Goal: Transaction & Acquisition: Purchase product/service

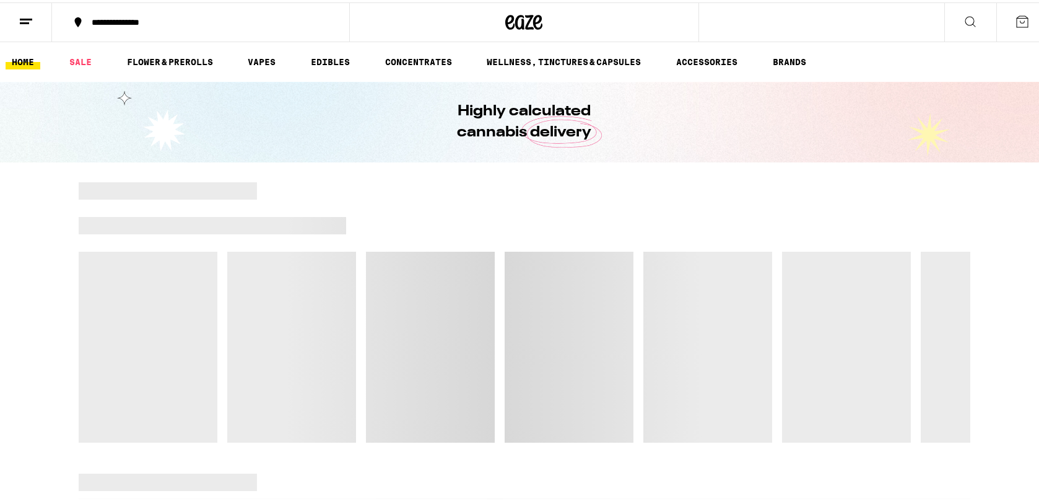
click at [228, 24] on button "**********" at bounding box center [200, 19] width 297 height 37
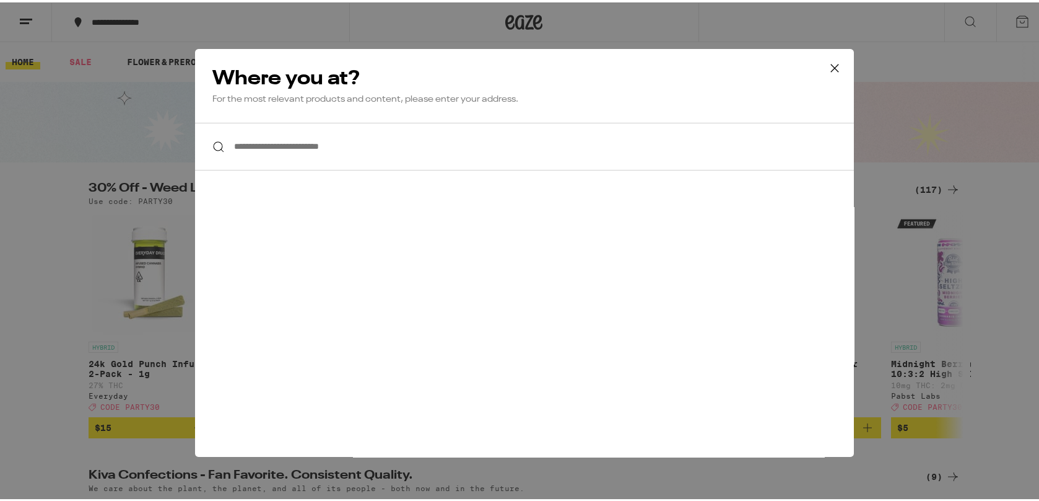
click at [826, 71] on icon at bounding box center [835, 65] width 19 height 19
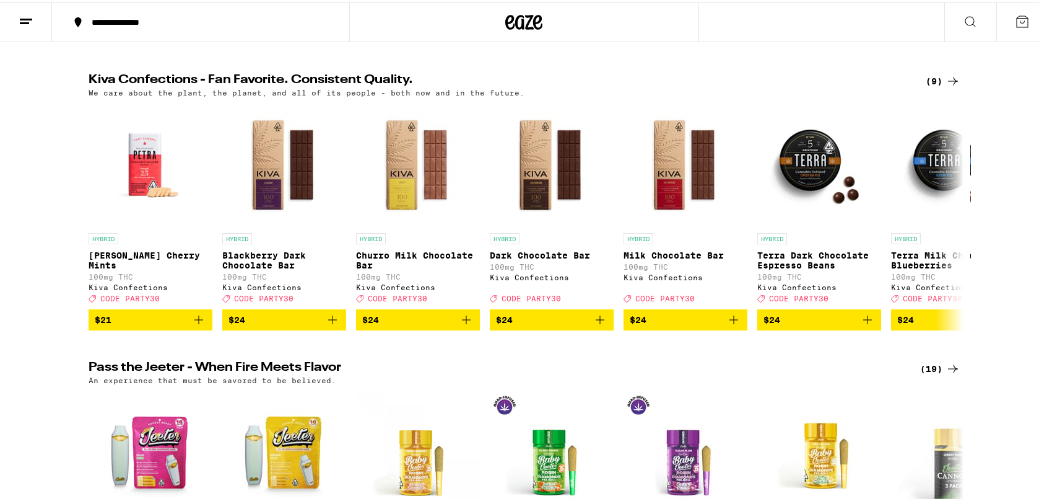
scroll to position [1025, 0]
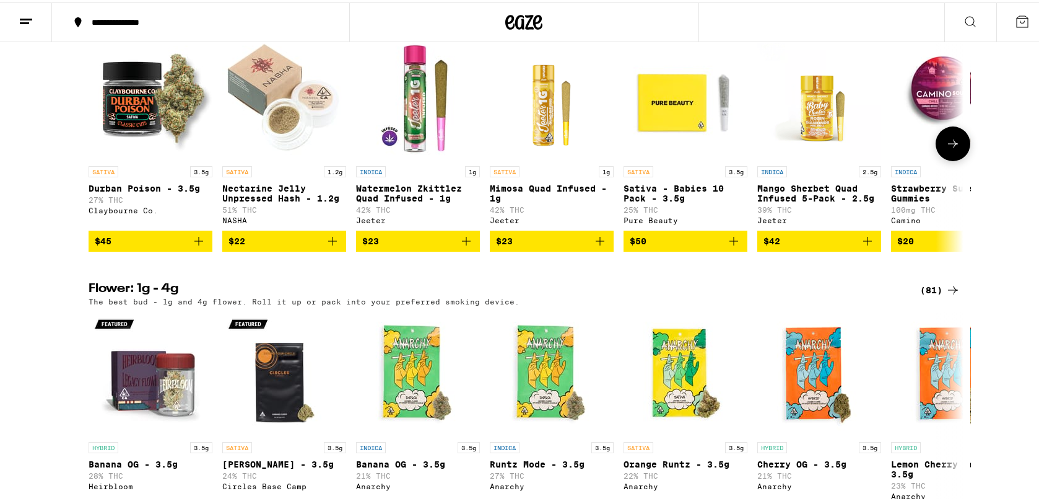
click at [199, 246] on icon "Add to bag" at bounding box center [198, 238] width 15 height 15
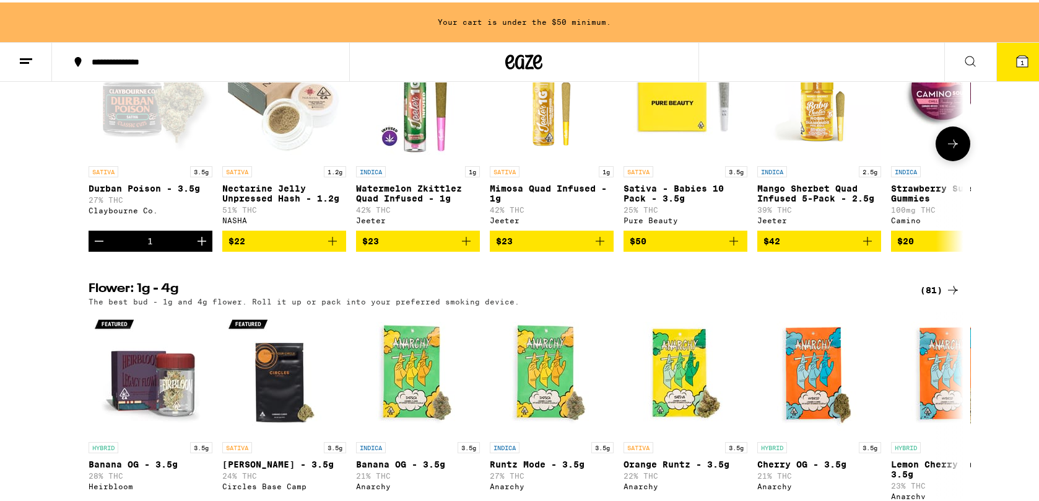
click at [199, 246] on icon "Increment" at bounding box center [202, 238] width 15 height 15
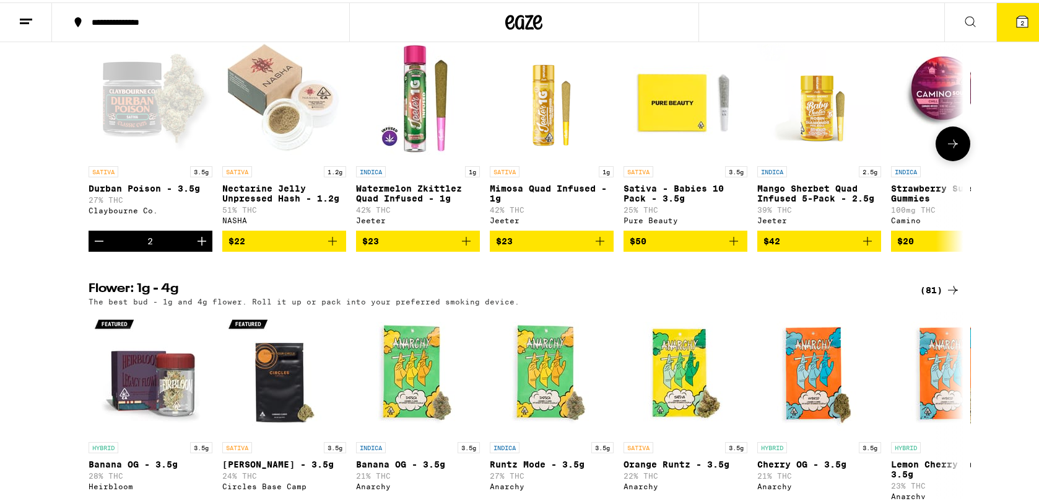
click at [336, 249] on button "$22" at bounding box center [284, 238] width 124 height 21
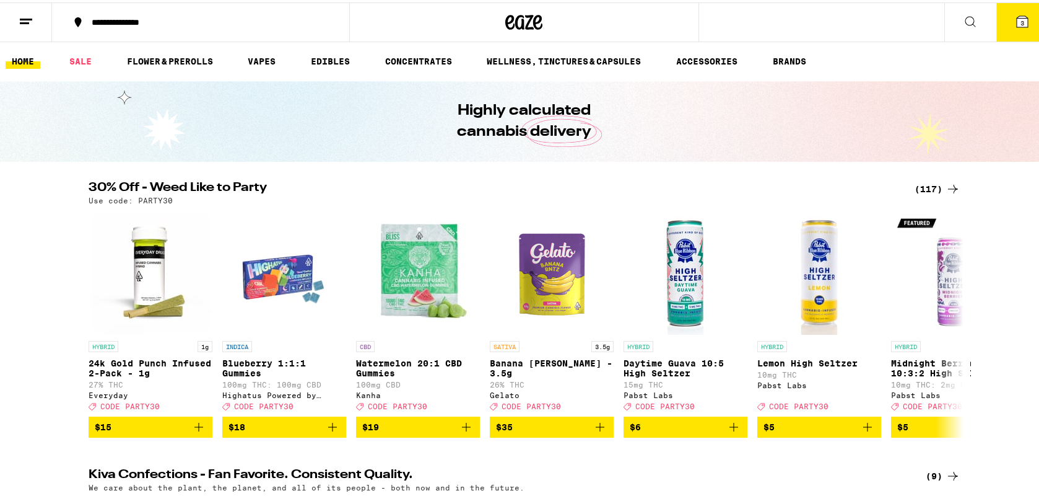
scroll to position [0, 0]
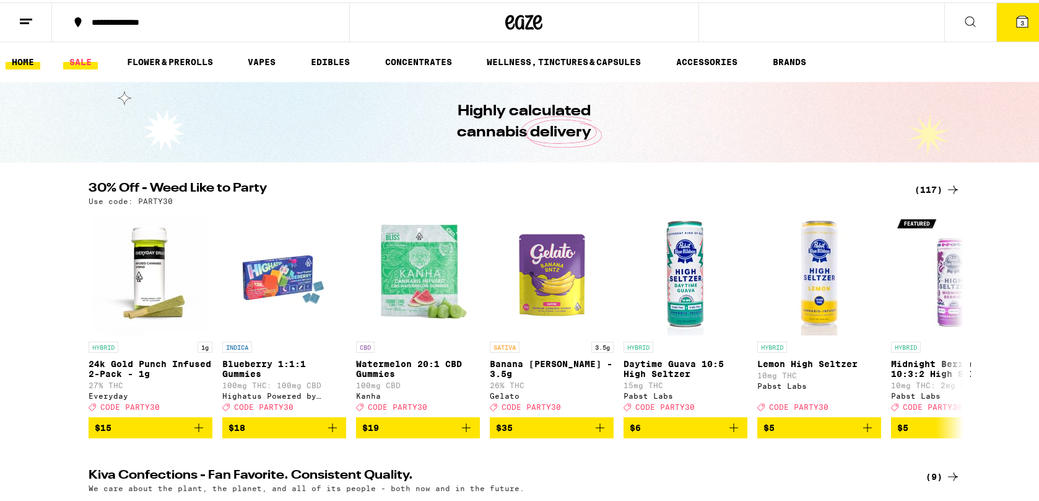
click at [78, 63] on link "SALE" at bounding box center [80, 59] width 35 height 15
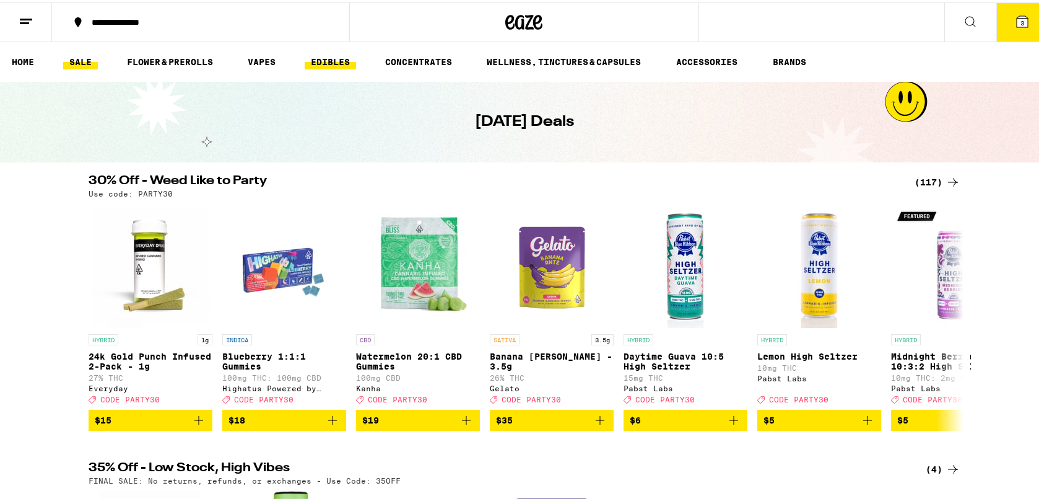
click at [349, 60] on link "EDIBLES" at bounding box center [330, 59] width 51 height 15
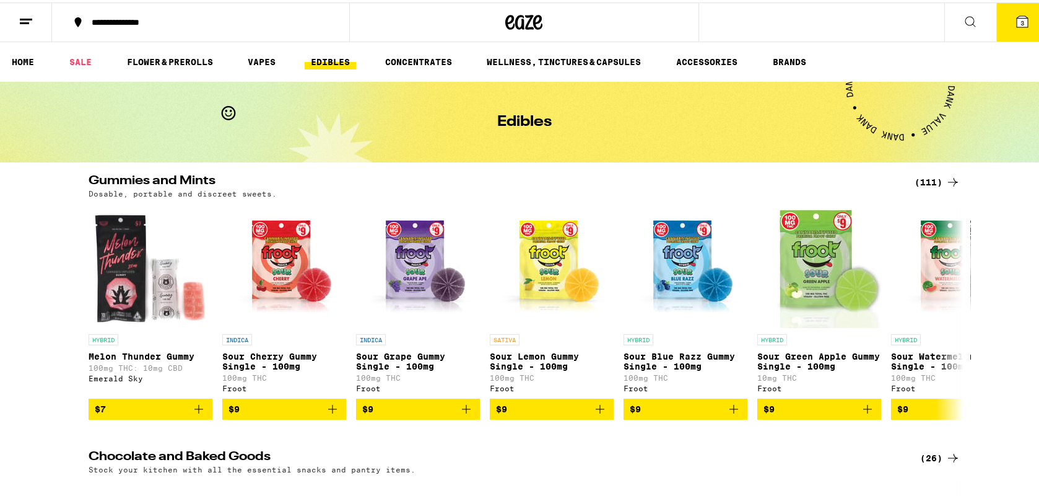
click at [930, 181] on div "(111)" at bounding box center [938, 179] width 46 height 15
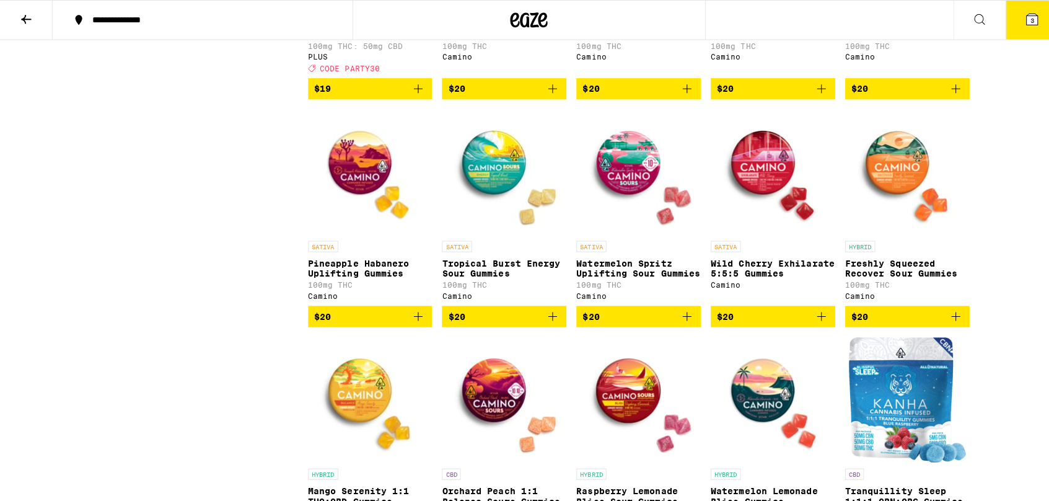
scroll to position [2918, 0]
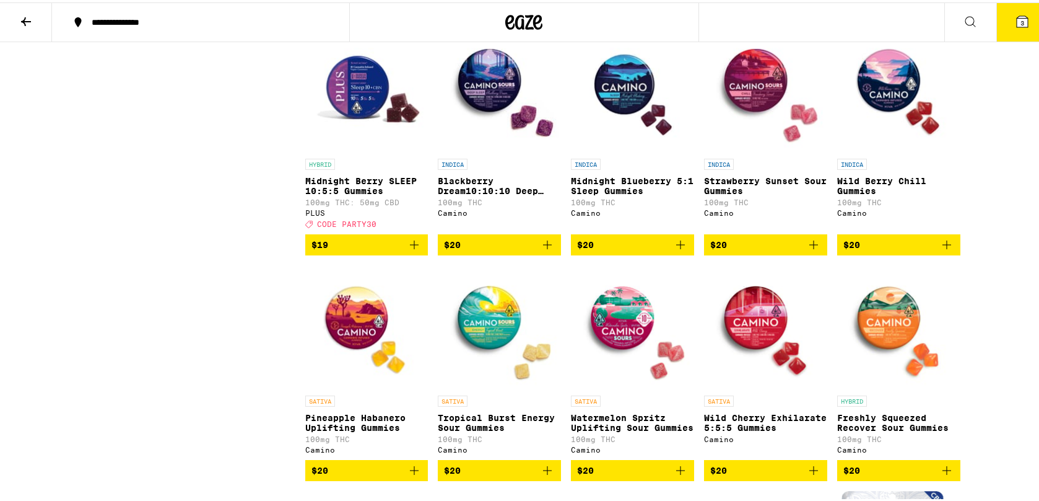
click at [911, 250] on span "$20" at bounding box center [899, 242] width 111 height 15
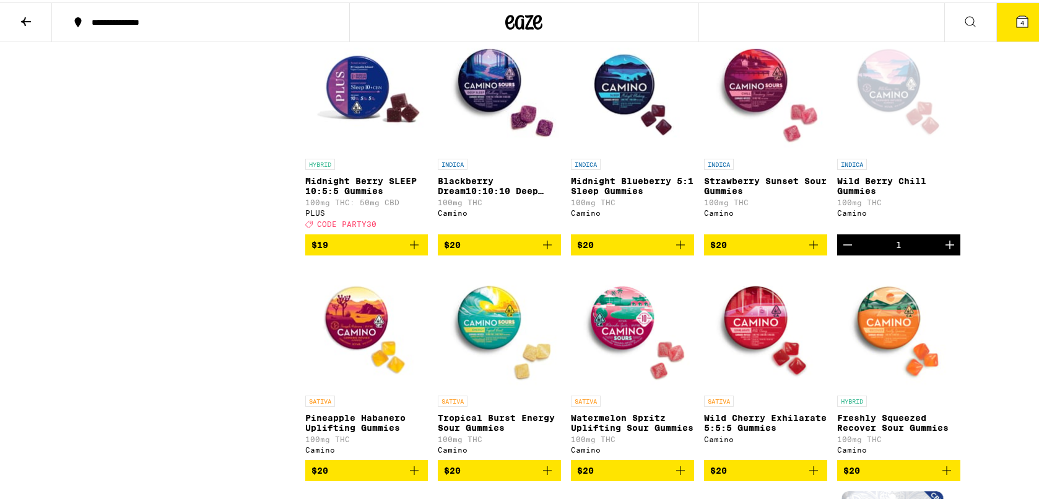
click at [1032, 23] on button "4" at bounding box center [1023, 20] width 52 height 38
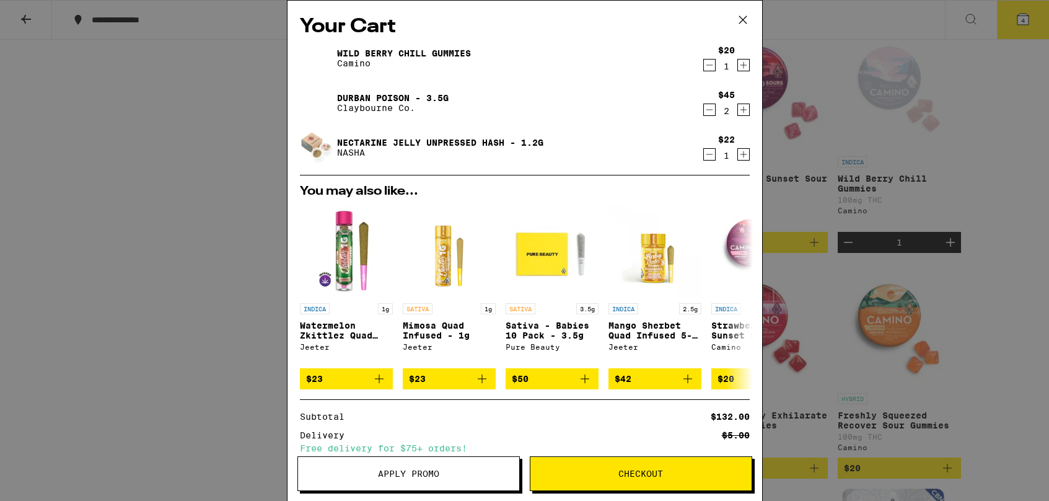
click at [704, 109] on icon "Decrement" at bounding box center [709, 109] width 11 height 15
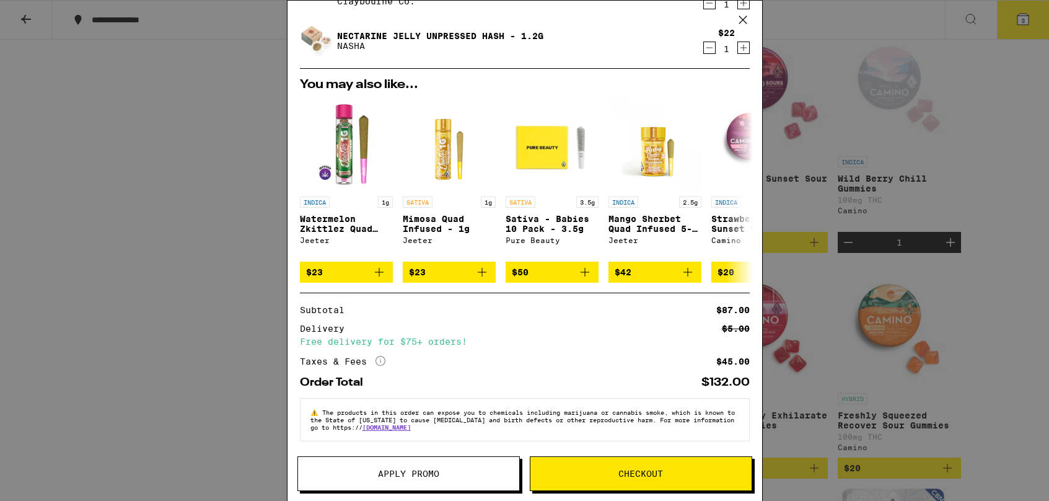
scroll to position [118, 0]
click at [649, 474] on span "Checkout" at bounding box center [640, 473] width 45 height 9
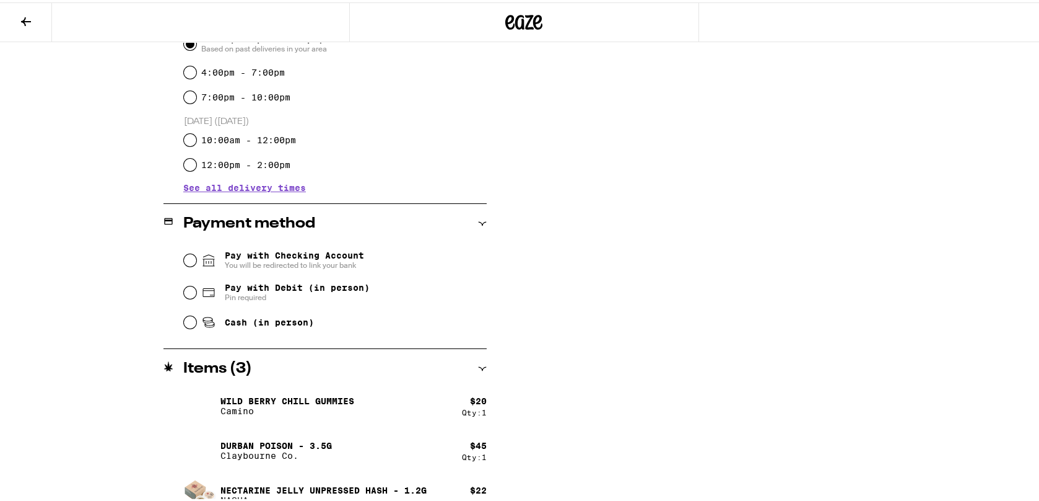
scroll to position [391, 0]
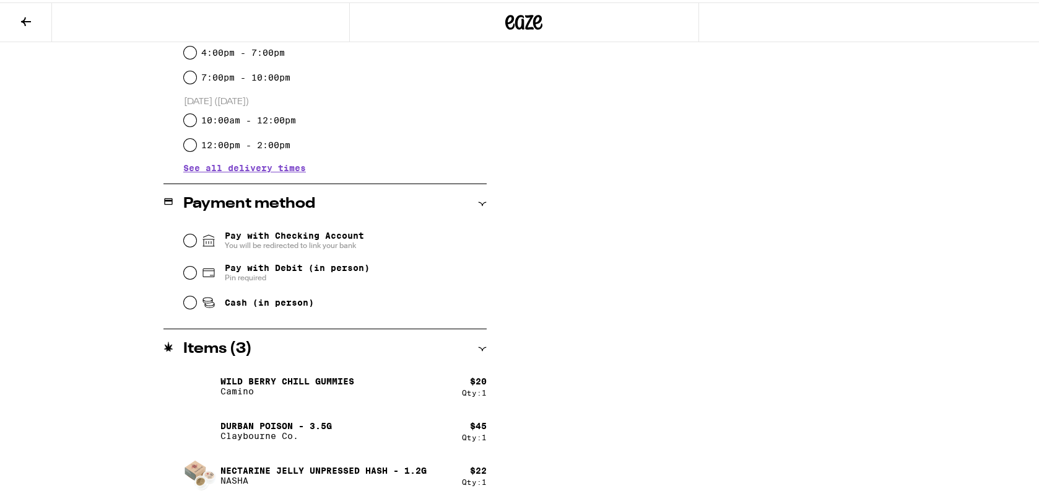
click at [387, 268] on div "Pay with Debit (in person) Pin required" at bounding box center [335, 270] width 303 height 32
click at [335, 267] on span "Pay with Debit (in person)" at bounding box center [297, 265] width 145 height 10
click at [196, 267] on input "Pay with Debit (in person) Pin required" at bounding box center [190, 270] width 12 height 12
radio input "true"
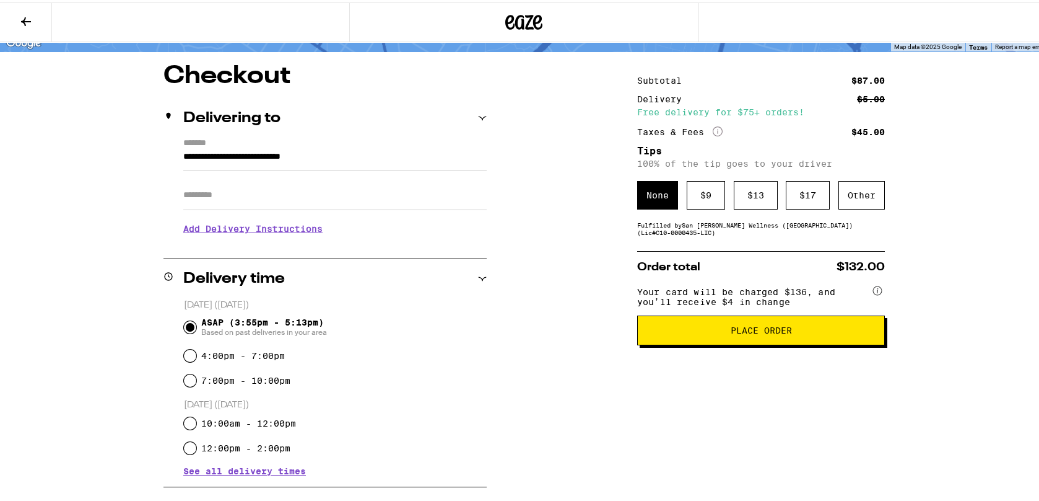
scroll to position [98, 0]
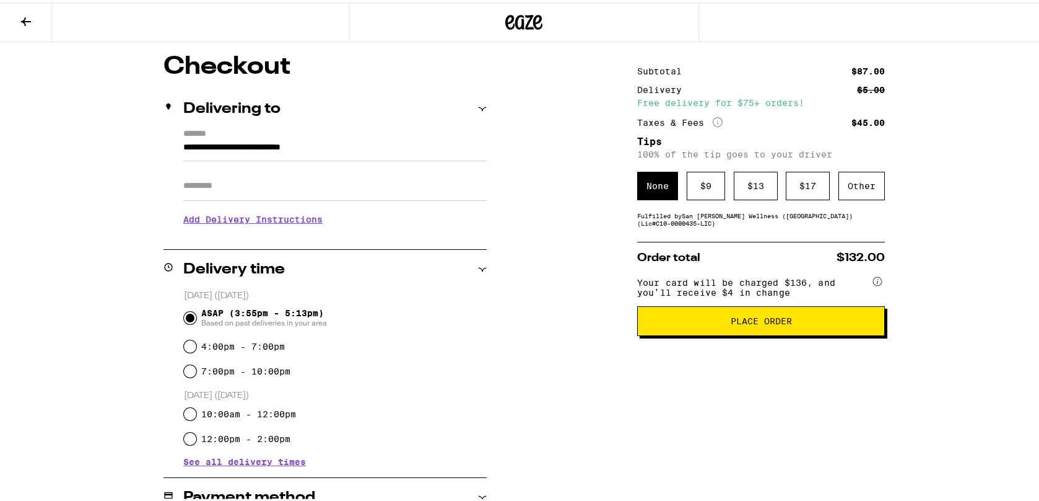
click at [789, 333] on button "Place Order" at bounding box center [761, 319] width 248 height 30
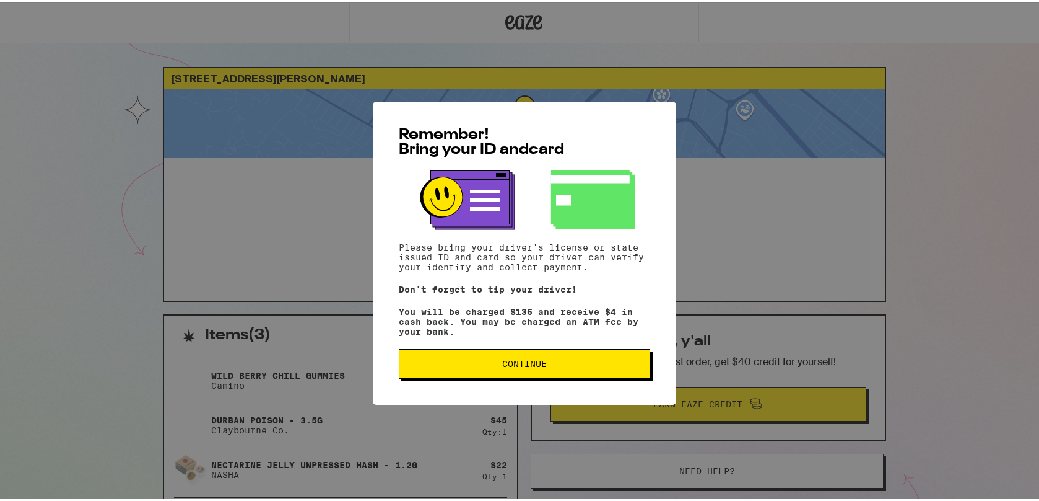
click at [595, 387] on div "Remember! Bring your ID and card Please bring your driver's license or state is…" at bounding box center [525, 250] width 304 height 303
click at [605, 376] on button "Continue" at bounding box center [524, 361] width 251 height 30
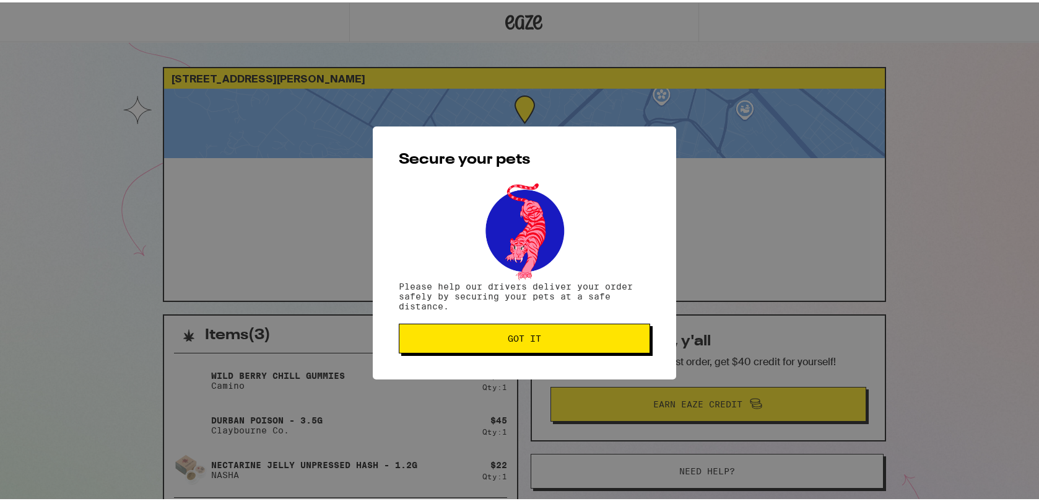
click at [576, 335] on span "Got it" at bounding box center [524, 335] width 230 height 9
